Goal: Task Accomplishment & Management: Use online tool/utility

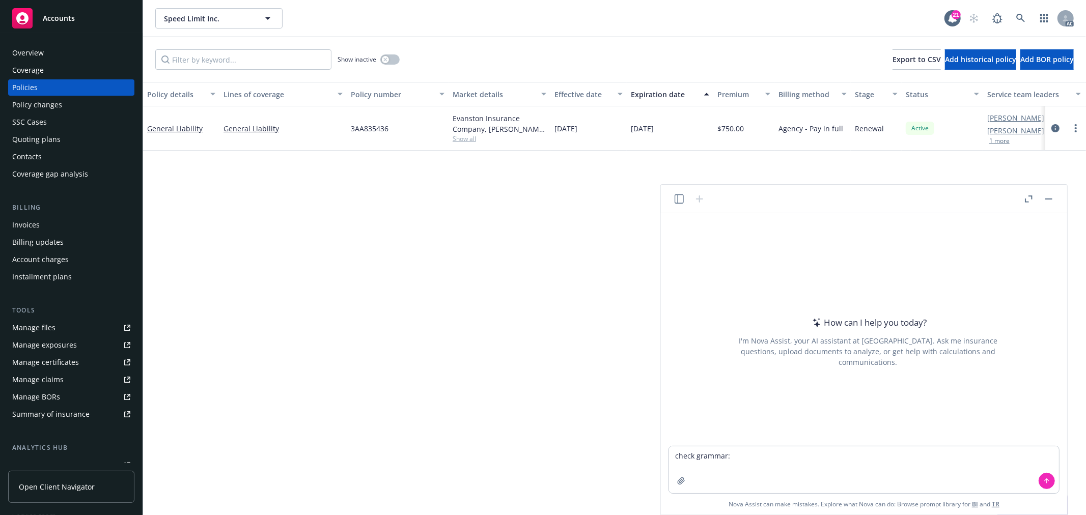
type textarea "check grammar: Thank you for reaching out! Attached please find the required ap…"
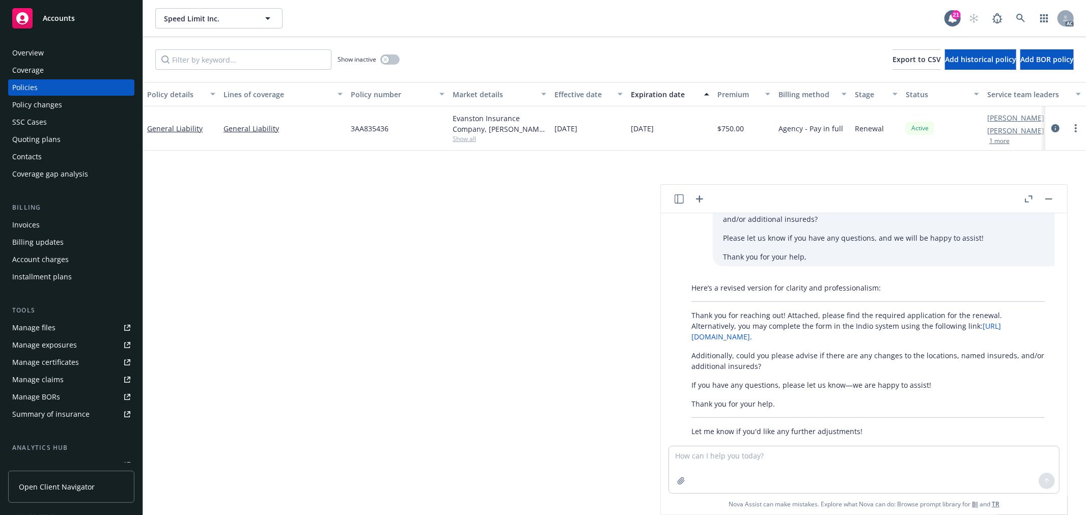
scroll to position [82, 0]
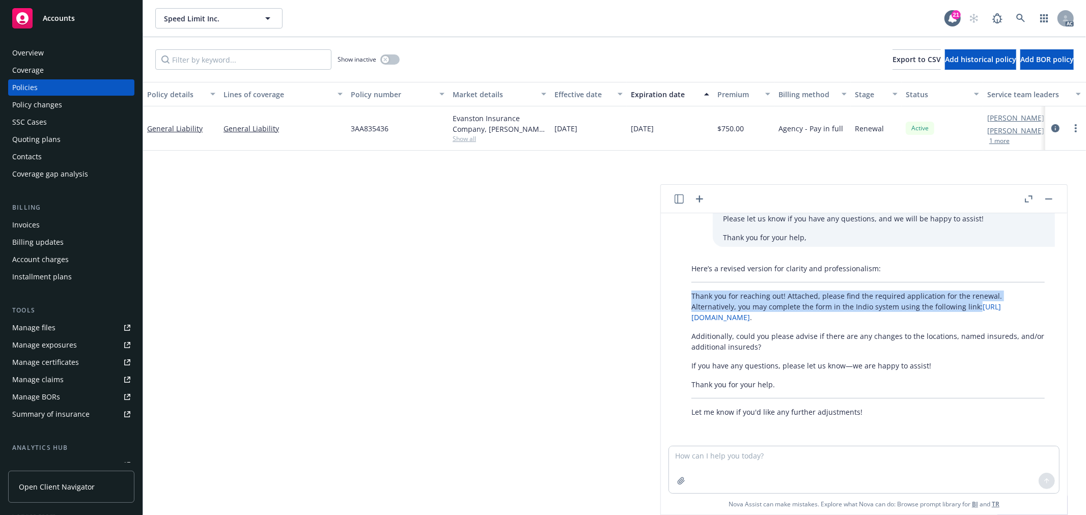
drag, startPoint x: 693, startPoint y: 294, endPoint x: 935, endPoint y: 308, distance: 242.8
click at [935, 308] on p "Thank you for reaching out! Attached, please find the required application for …" at bounding box center [868, 307] width 353 height 32
copy p "Thank you for reaching out! Attached, please find the required application for …"
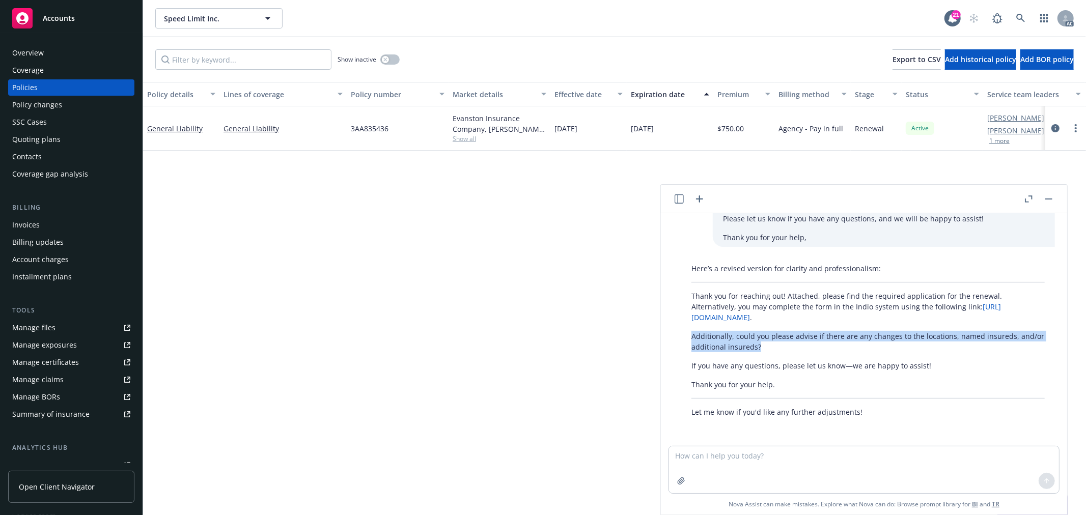
drag, startPoint x: 693, startPoint y: 334, endPoint x: 766, endPoint y: 346, distance: 74.9
click at [766, 346] on p "Additionally, could you please advise if there are any changes to the locations…" at bounding box center [868, 341] width 353 height 21
copy p "Additionally, could you please advise if there are any changes to the locations…"
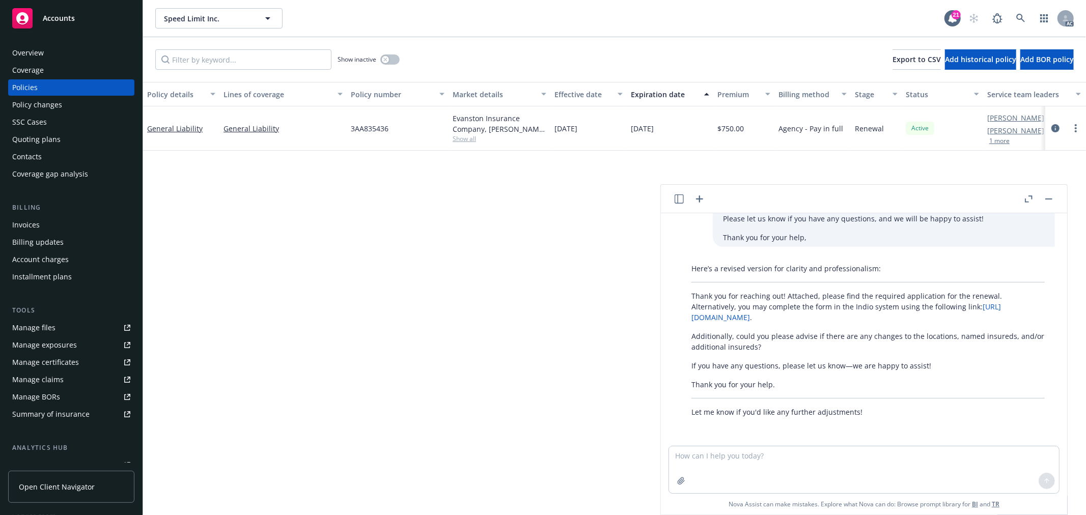
click at [791, 365] on p "If you have any questions, please let us know—we are happy to assist!" at bounding box center [868, 366] width 353 height 11
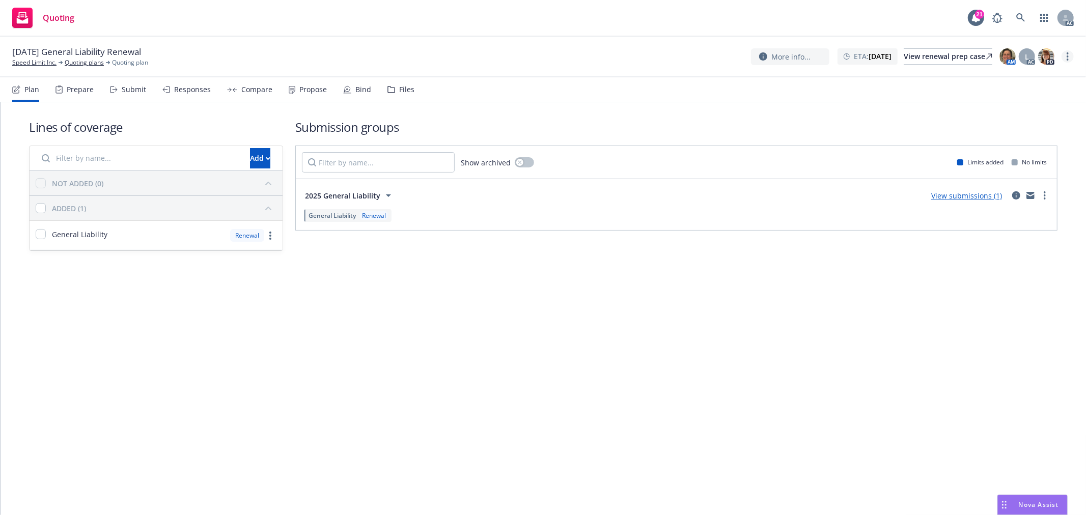
click at [1065, 55] on link "more" at bounding box center [1068, 56] width 12 height 12
click at [1021, 79] on link "Copy logging email" at bounding box center [1017, 77] width 114 height 20
